Goal: Contribute content: Contribute content

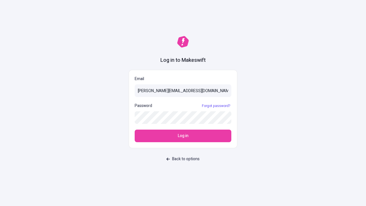
type input "sasha+test-ui@makeswift.com"
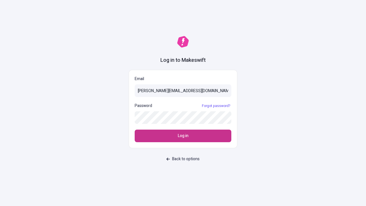
click at [183, 136] on span "Log in" at bounding box center [183, 136] width 11 height 6
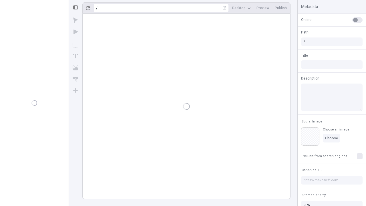
type input "/deep-link-cerno"
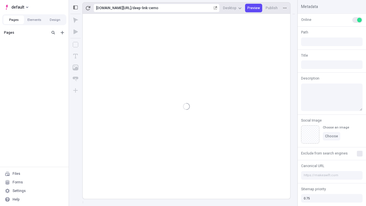
type input "/deep-link-cerno"
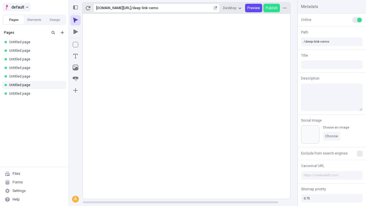
click at [16, 7] on span "default" at bounding box center [17, 7] width 13 height 7
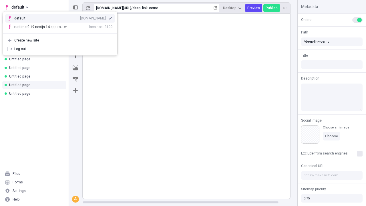
click at [80, 16] on div "[DOMAIN_NAME]" at bounding box center [93, 18] width 26 height 5
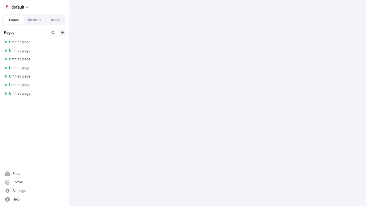
click at [62, 33] on icon "Add new" at bounding box center [62, 32] width 3 height 3
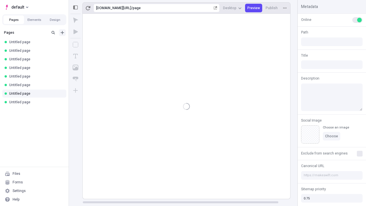
type input "/page"
click at [75, 45] on icon "Box" at bounding box center [76, 45] width 6 height 6
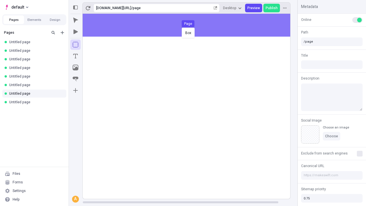
click at [192, 25] on div "Box Page" at bounding box center [183, 103] width 366 height 206
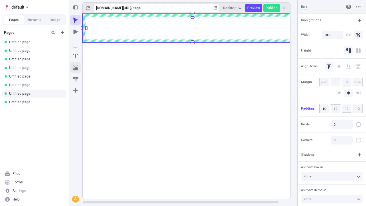
click at [75, 67] on icon "Image" at bounding box center [76, 68] width 6 height 6
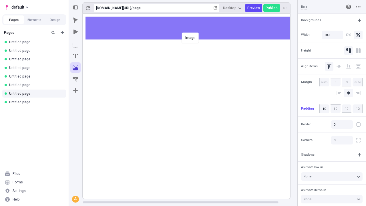
click at [192, 28] on div "Image" at bounding box center [183, 103] width 366 height 206
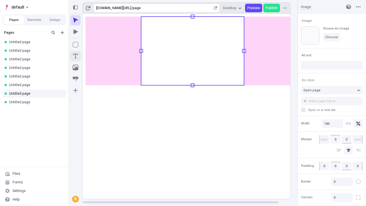
click at [75, 56] on icon "Text" at bounding box center [75, 56] width 5 height 5
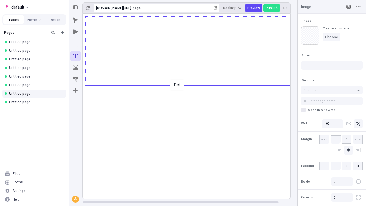
click at [192, 85] on div "Text" at bounding box center [183, 103] width 366 height 206
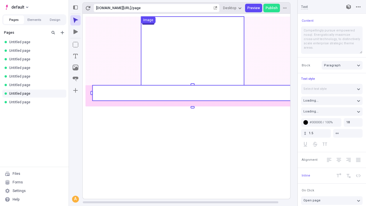
click at [192, 93] on rect at bounding box center [192, 92] width 200 height 15
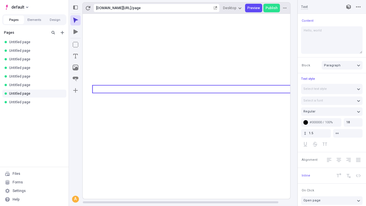
type textarea "Hello, world!"
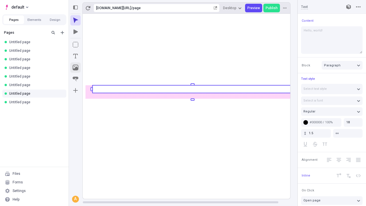
click at [75, 67] on icon "Image" at bounding box center [76, 68] width 6 height 6
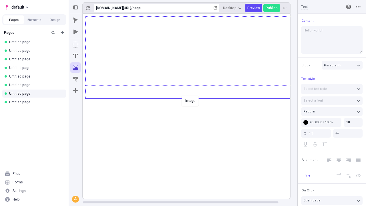
click at [192, 98] on div "Image" at bounding box center [183, 103] width 366 height 206
